Goal: Check status

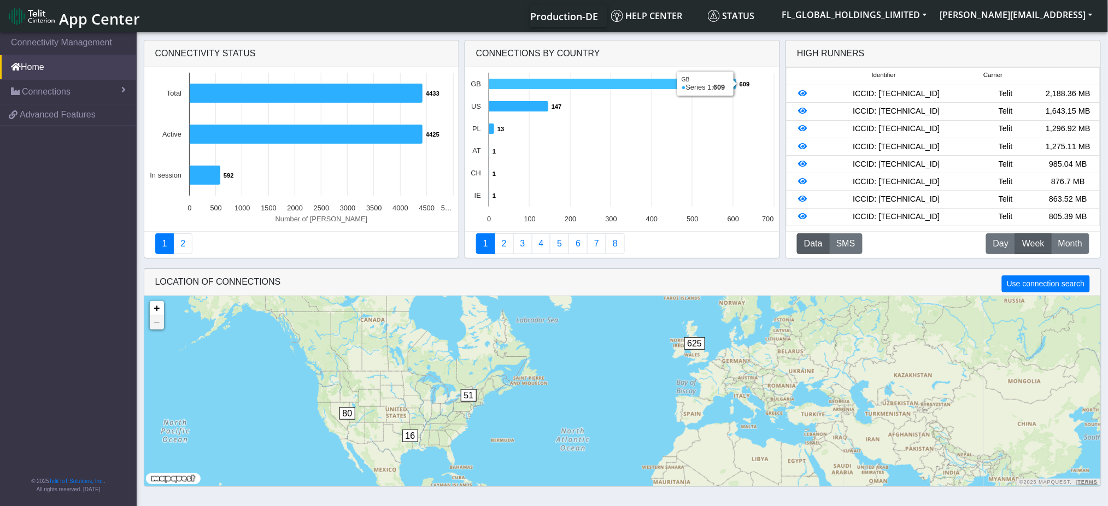
click at [717, 84] on icon at bounding box center [613, 84] width 248 height 11
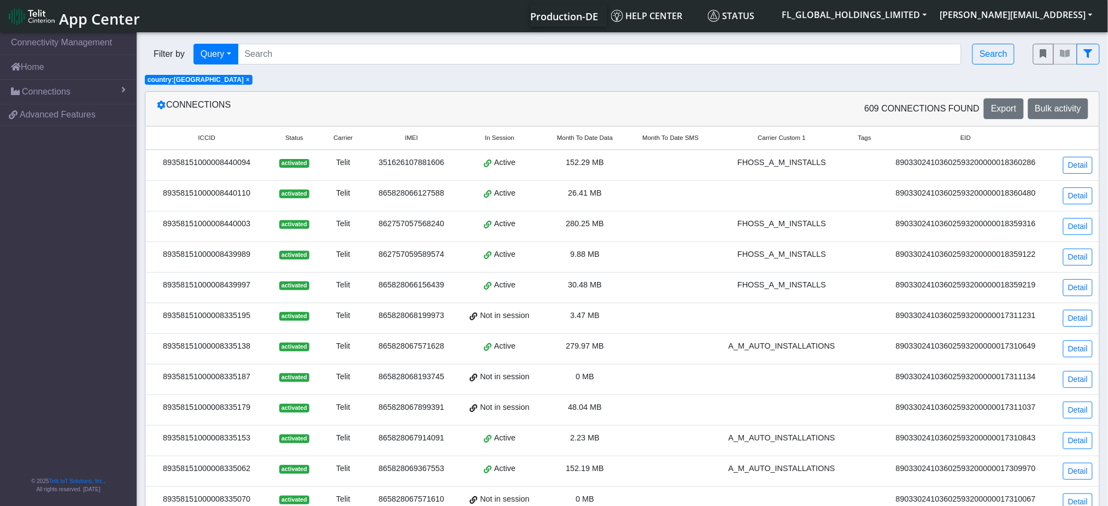
click at [297, 138] on span "Status" at bounding box center [294, 137] width 18 height 9
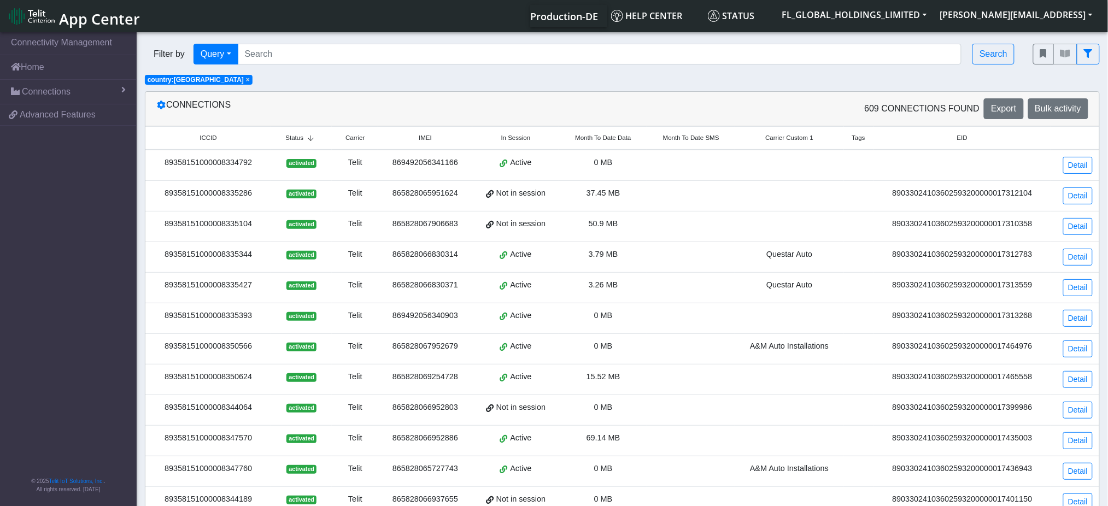
click at [297, 138] on span "Status" at bounding box center [294, 137] width 18 height 9
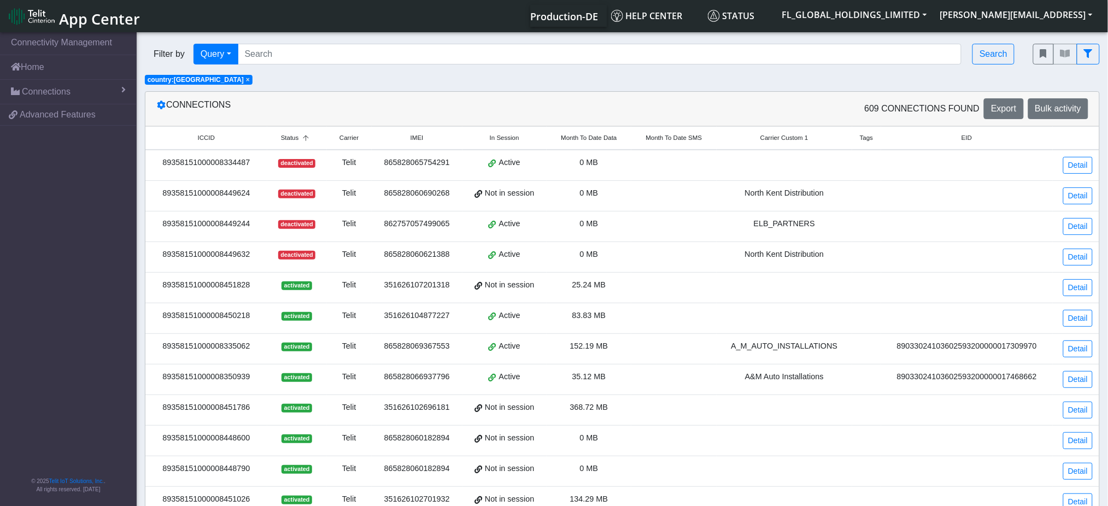
drag, startPoint x: 250, startPoint y: 166, endPoint x: 164, endPoint y: 166, distance: 85.8
click at [164, 166] on div "89358151000008334487" at bounding box center [206, 163] width 109 height 12
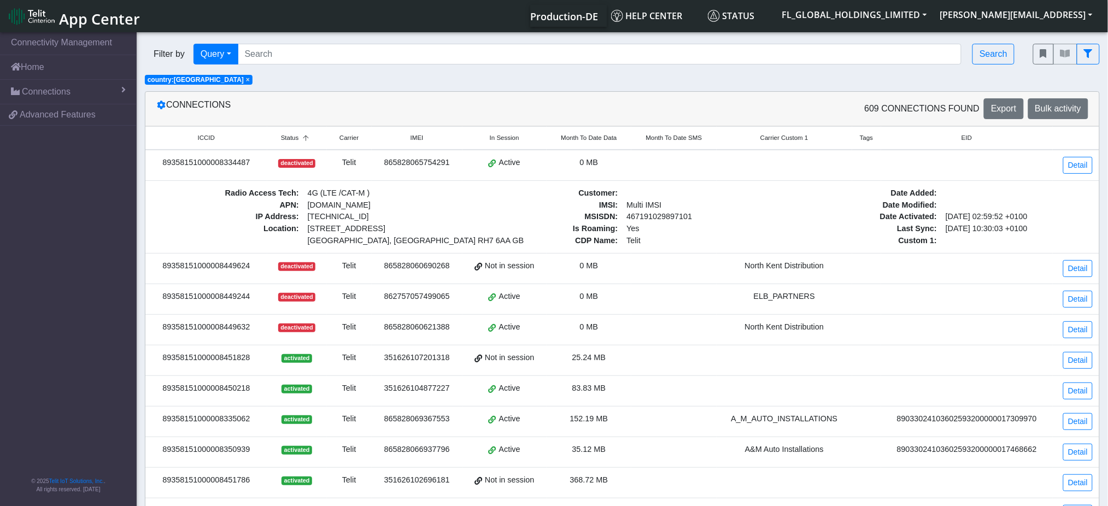
copy div "89358151000008334487"
click at [75, 70] on link "Home" at bounding box center [68, 67] width 137 height 24
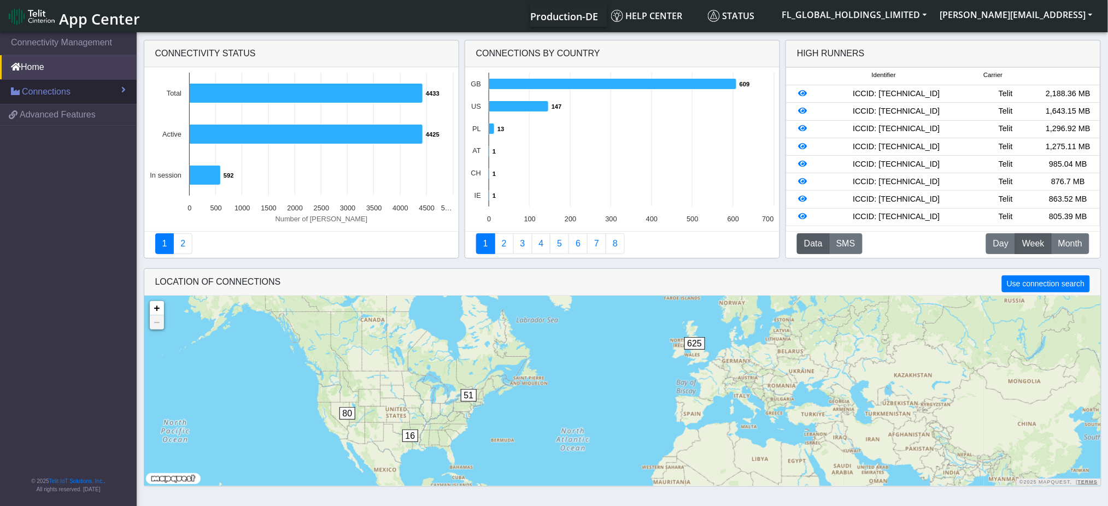
click at [41, 84] on link "Connections" at bounding box center [68, 92] width 137 height 24
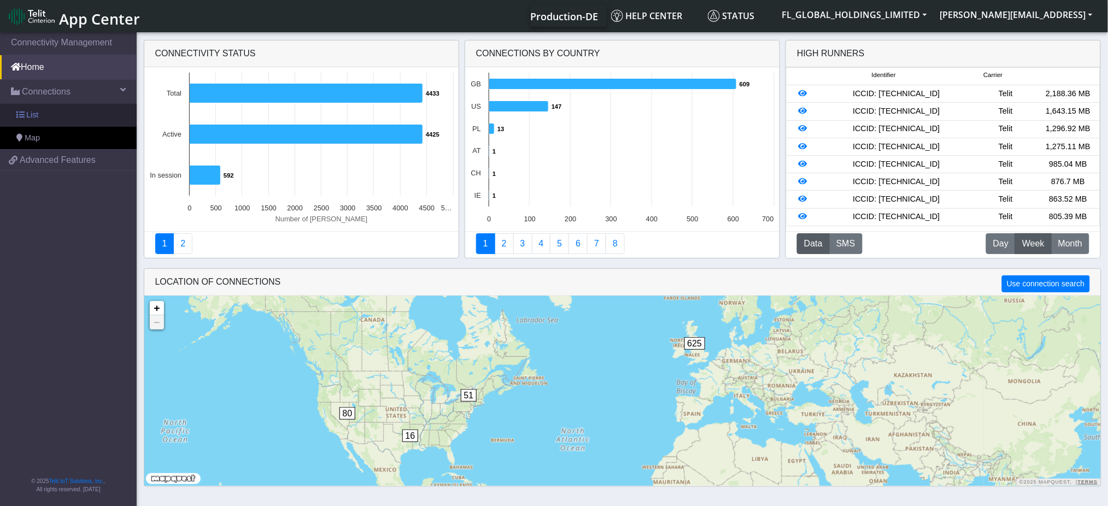
click at [45, 119] on link "List" at bounding box center [68, 115] width 137 height 23
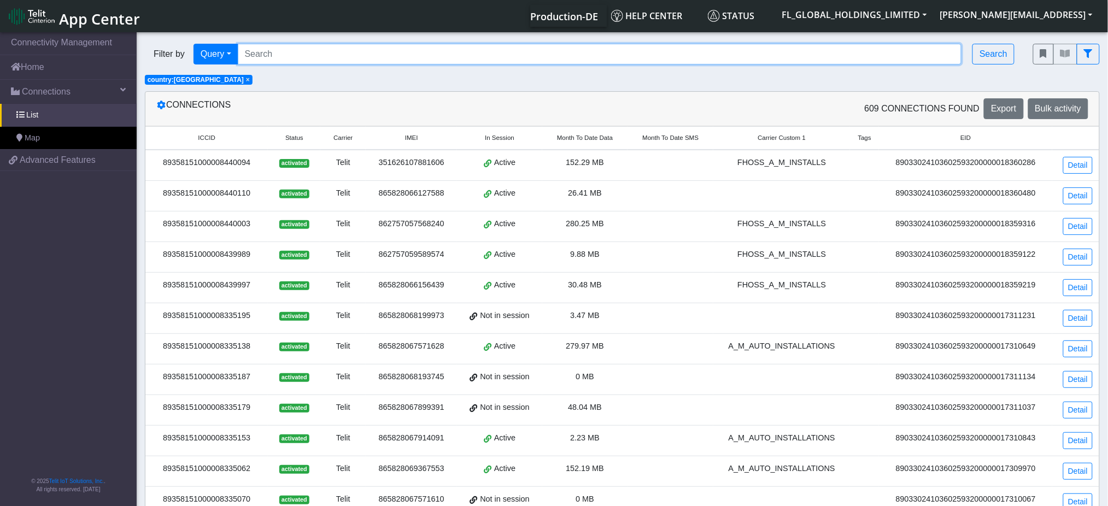
click at [374, 54] on input "Search..." at bounding box center [600, 54] width 724 height 21
paste input "89358151000008334487"
type input "89358151000008334487"
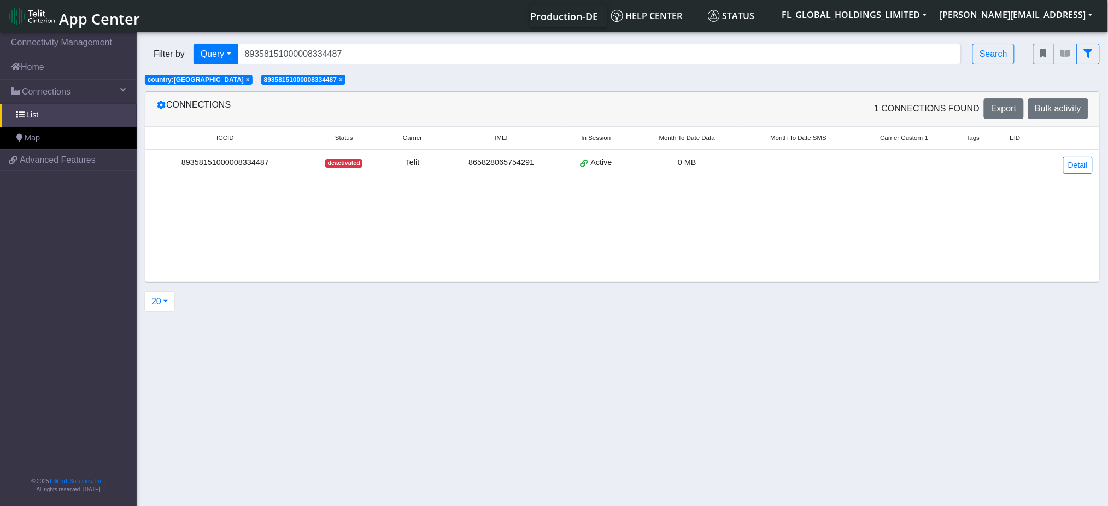
click at [219, 164] on div "89358151000008334487" at bounding box center [225, 163] width 146 height 12
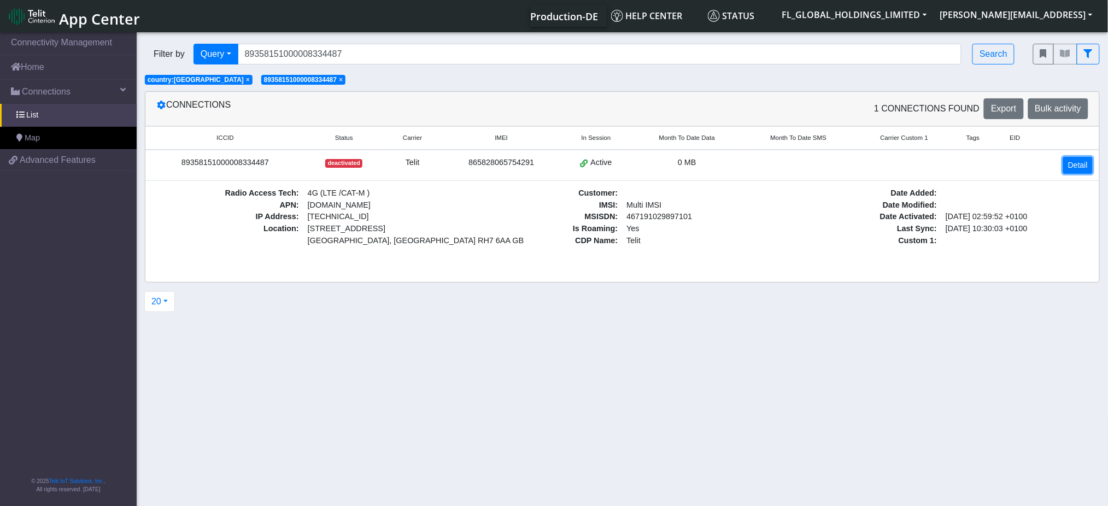
click at [1077, 164] on link "Detail" at bounding box center [1078, 165] width 30 height 17
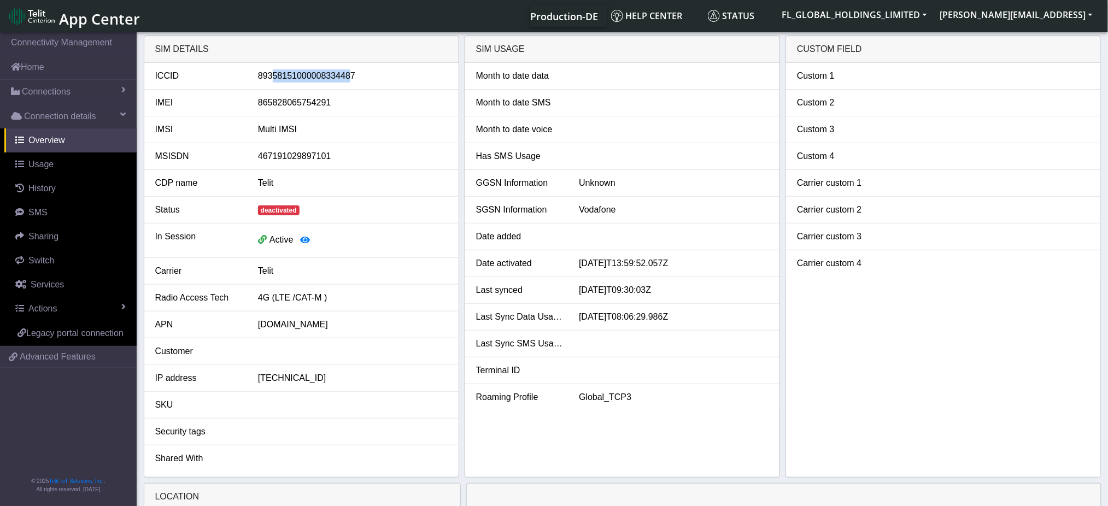
drag, startPoint x: 350, startPoint y: 76, endPoint x: 298, endPoint y: 86, distance: 52.4
click at [269, 86] on li "ICCID [TECHNICAL_ID]" at bounding box center [301, 76] width 314 height 27
click at [368, 85] on li "ICCID [TECHNICAL_ID]" at bounding box center [301, 76] width 314 height 27
drag, startPoint x: 349, startPoint y: 77, endPoint x: 289, endPoint y: 86, distance: 60.2
click at [289, 86] on li "ICCID [TECHNICAL_ID]" at bounding box center [301, 76] width 314 height 27
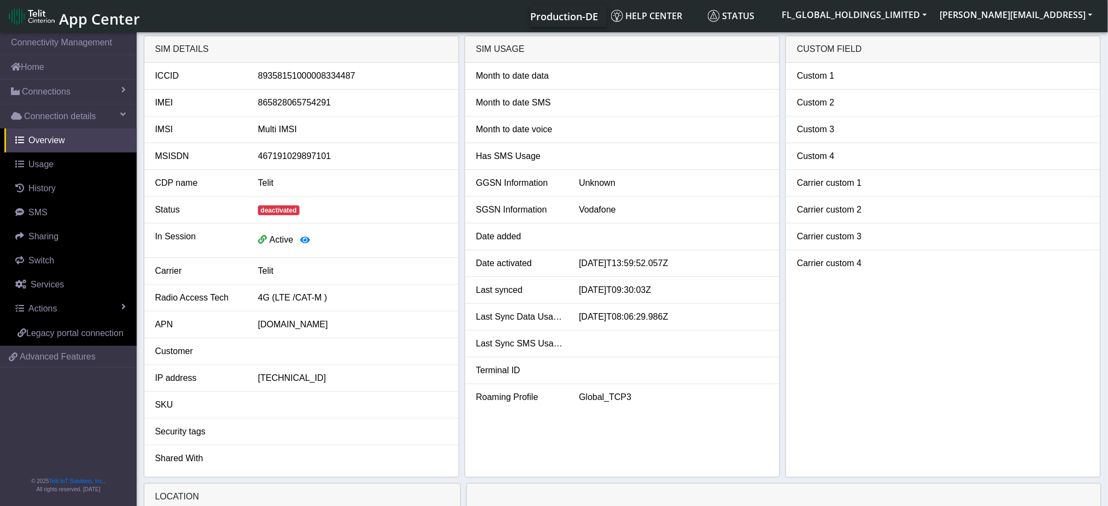
click at [377, 91] on li "IMEI [TECHNICAL_ID]" at bounding box center [301, 103] width 314 height 27
drag, startPoint x: 355, startPoint y: 80, endPoint x: 257, endPoint y: 83, distance: 98.4
click at [257, 82] on div "89358151000008334487" at bounding box center [353, 75] width 206 height 13
copy div "89358151000008334487"
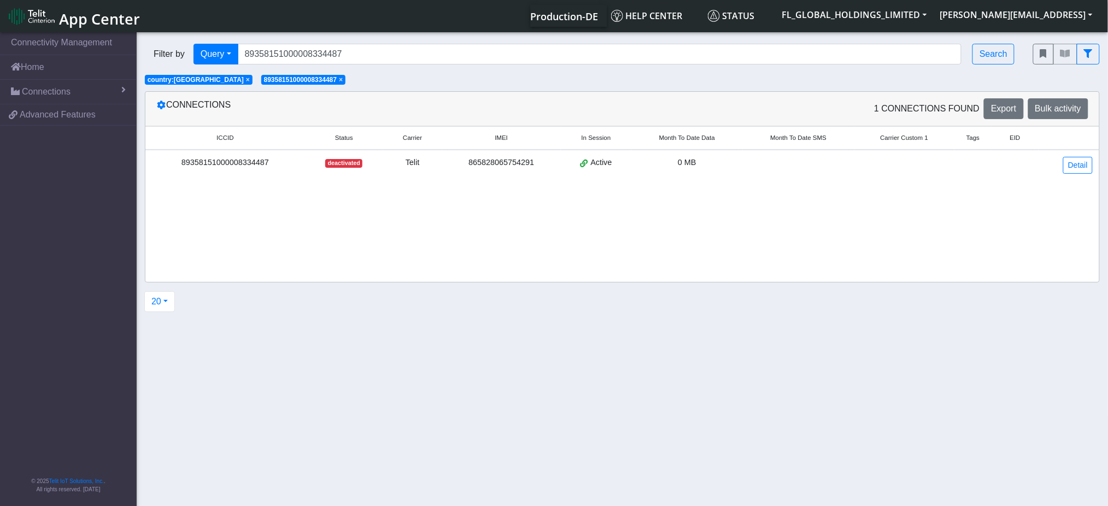
click at [339, 81] on span "×" at bounding box center [341, 80] width 4 height 8
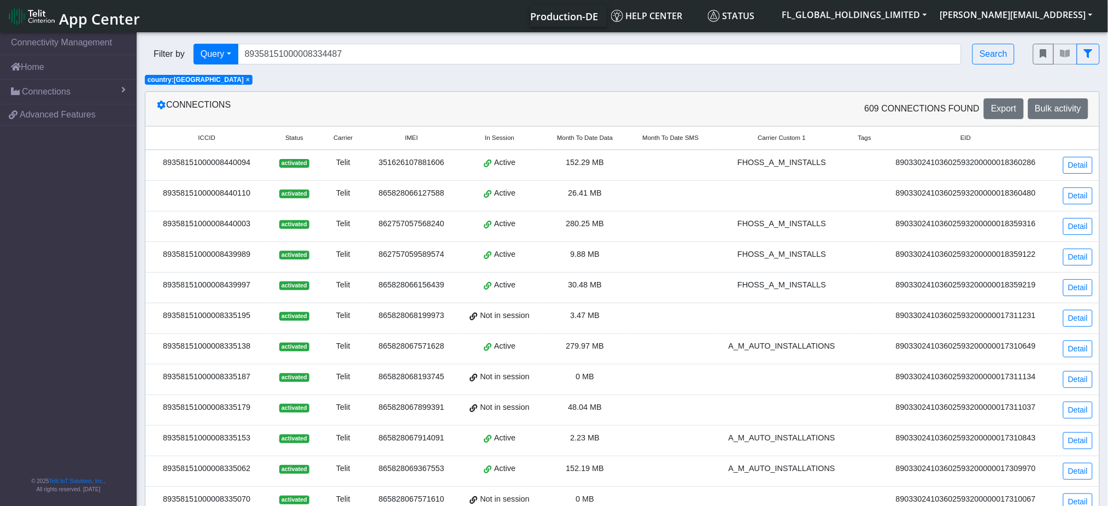
click at [298, 134] on span "Status" at bounding box center [294, 137] width 18 height 9
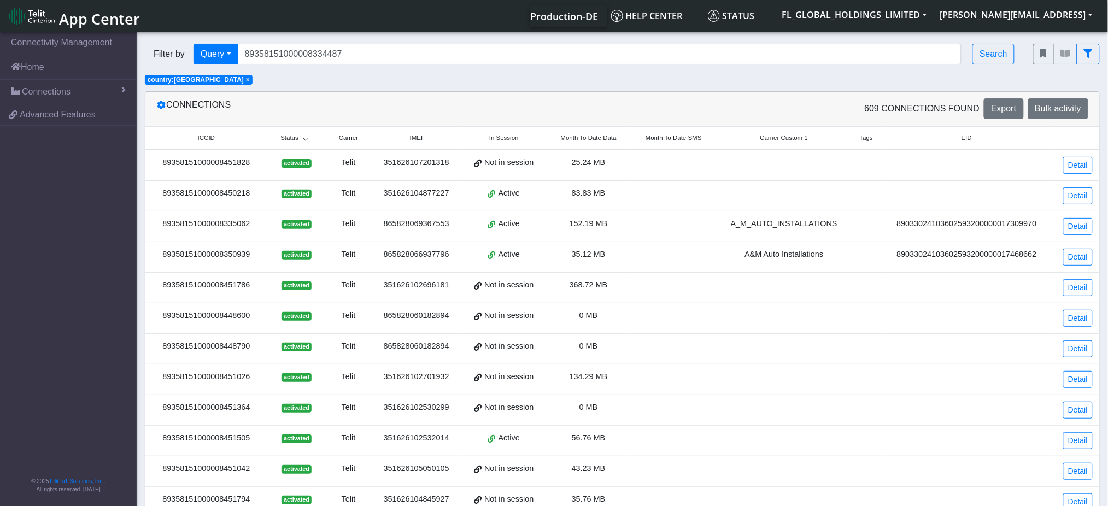
click at [298, 137] on span "Status" at bounding box center [289, 137] width 18 height 9
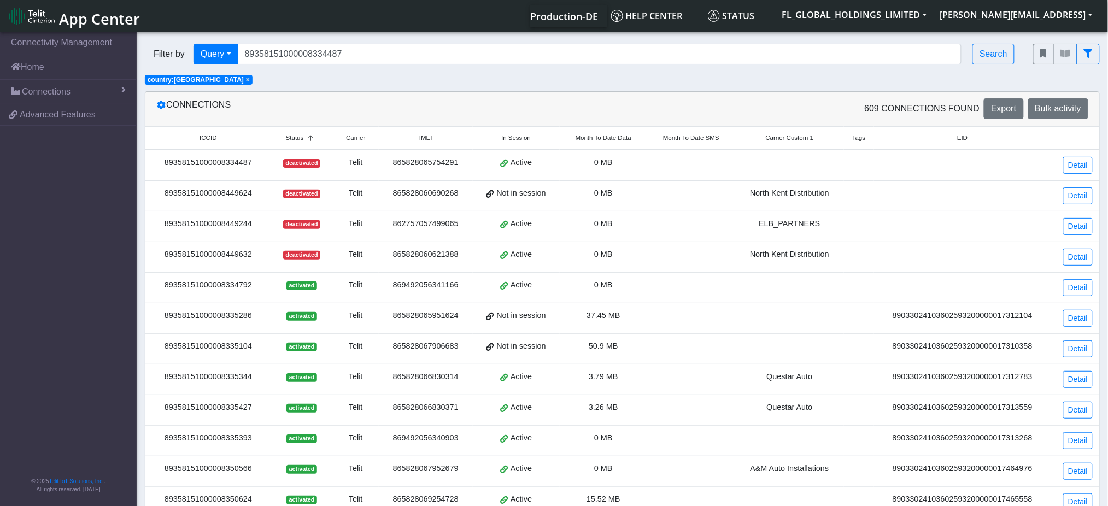
click at [589, 140] on span "Month To Date Data" at bounding box center [603, 137] width 56 height 9
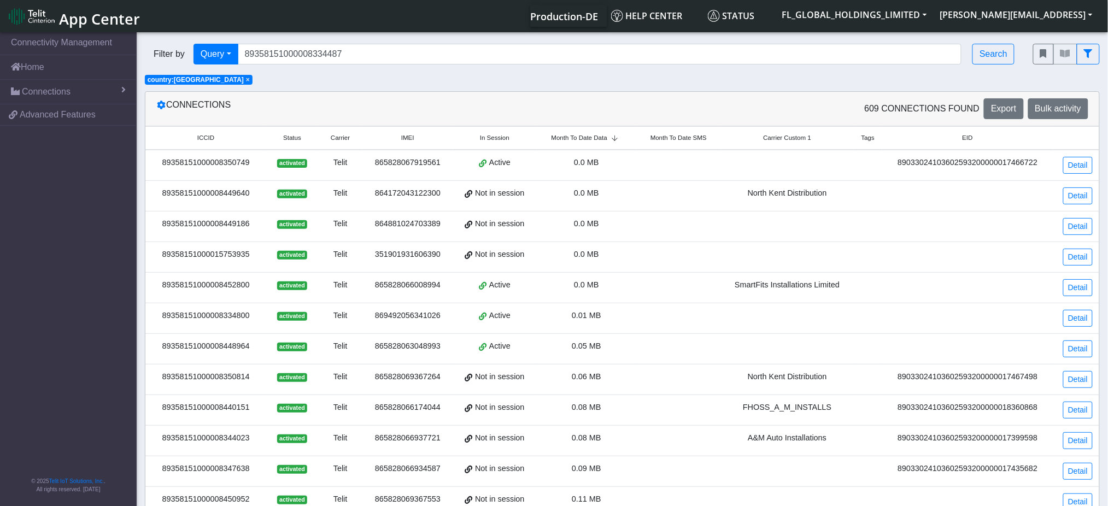
click at [595, 138] on span "Month To Date Data" at bounding box center [579, 137] width 56 height 9
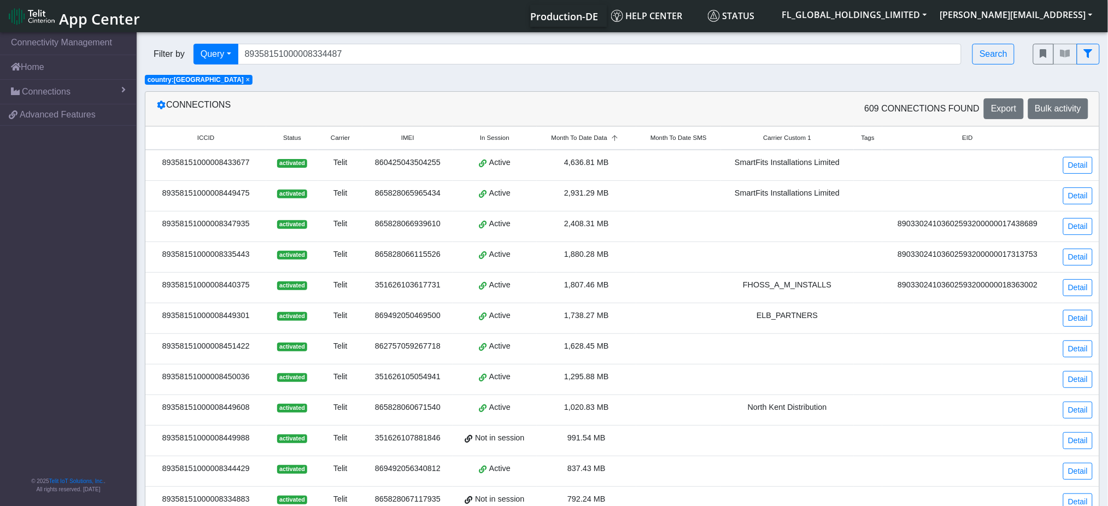
click at [298, 136] on span "Status" at bounding box center [292, 137] width 18 height 9
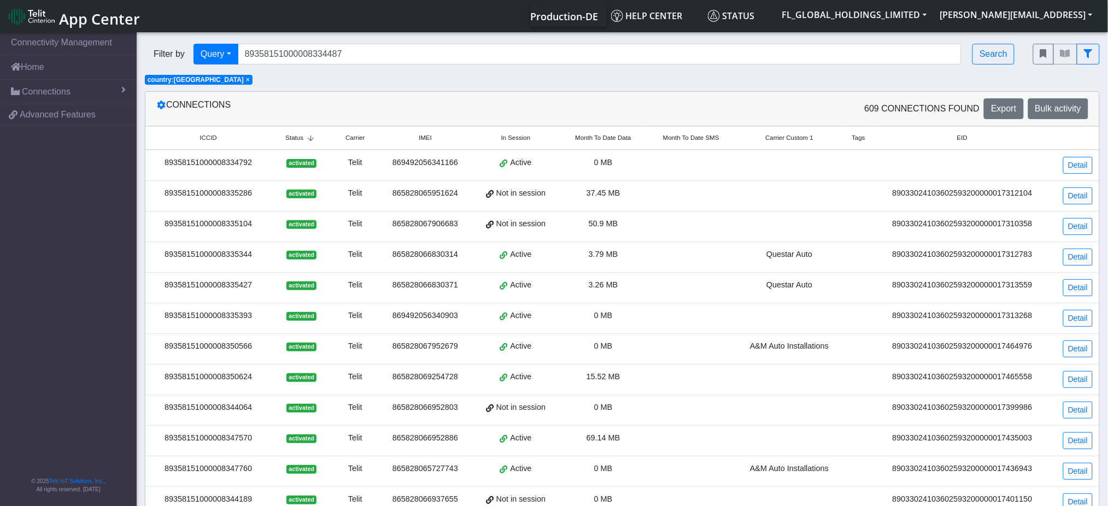
click at [298, 136] on span "Status" at bounding box center [294, 137] width 18 height 9
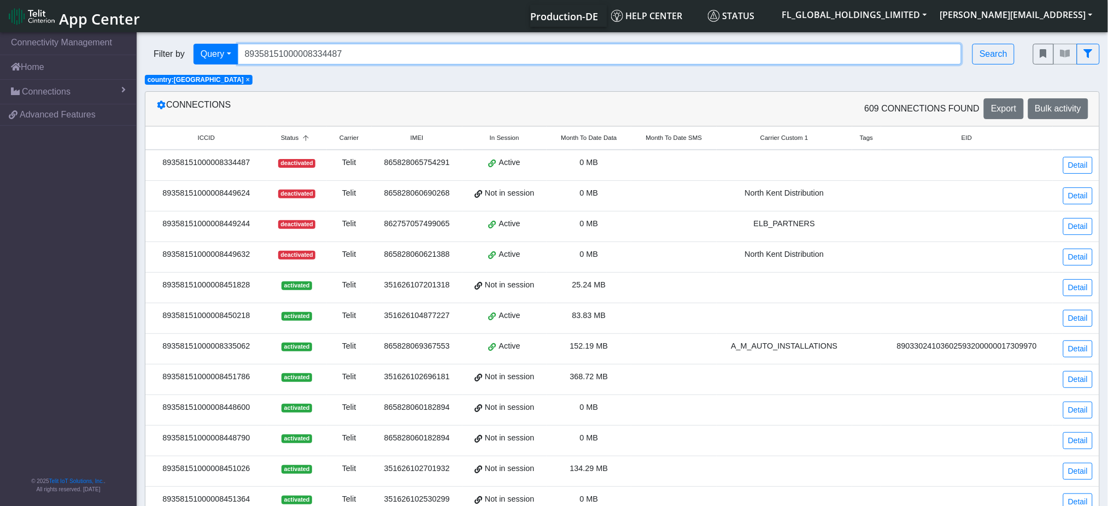
click at [350, 56] on input "89358151000008334487" at bounding box center [600, 54] width 724 height 21
click at [351, 56] on input "89358151000008334487" at bounding box center [600, 54] width 724 height 21
paste input "89358151000008335070"
type input "89358151000008335070"
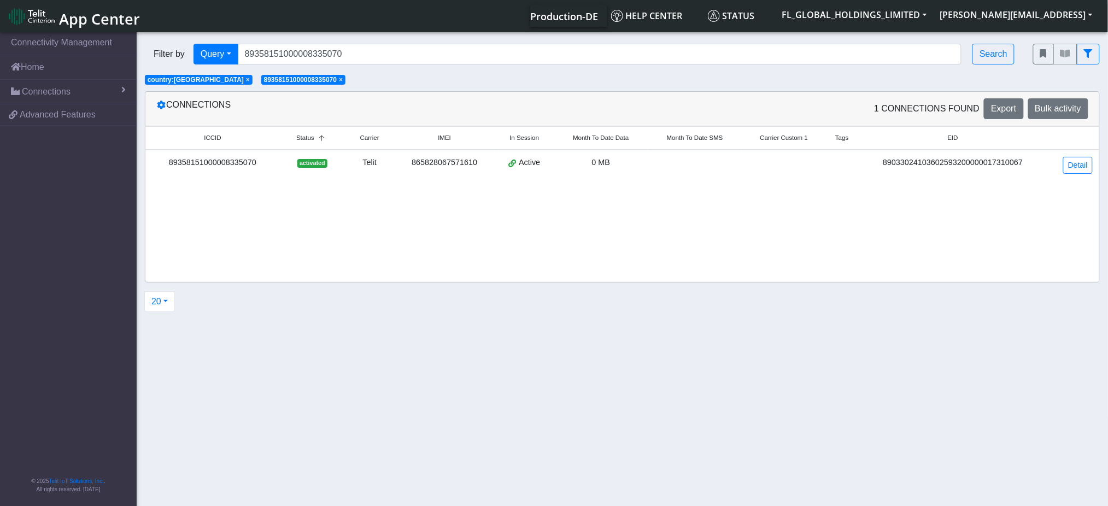
click at [415, 163] on div "865828067571610" at bounding box center [444, 163] width 87 height 12
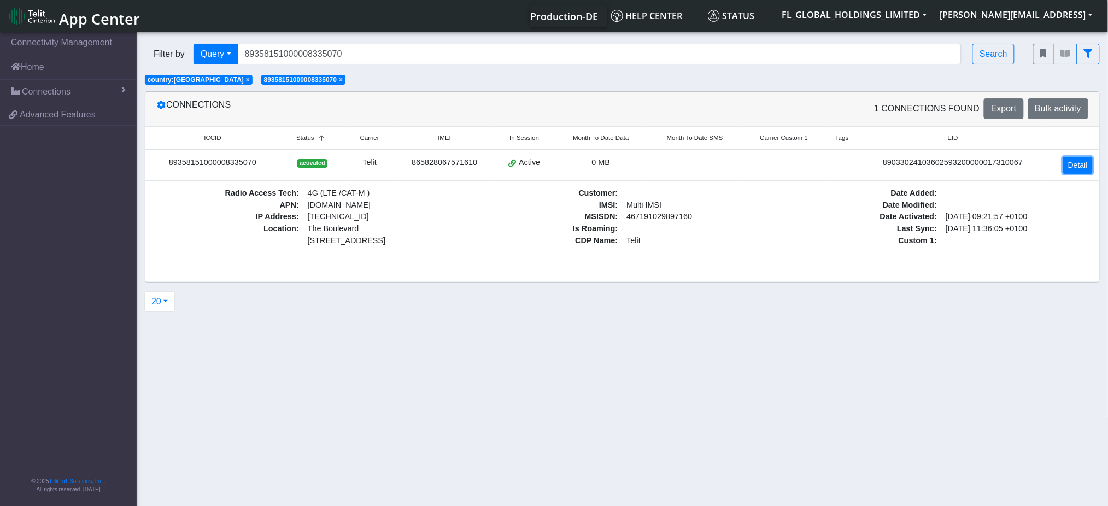
click at [1072, 166] on link "Detail" at bounding box center [1078, 165] width 30 height 17
